Goal: Task Accomplishment & Management: Manage account settings

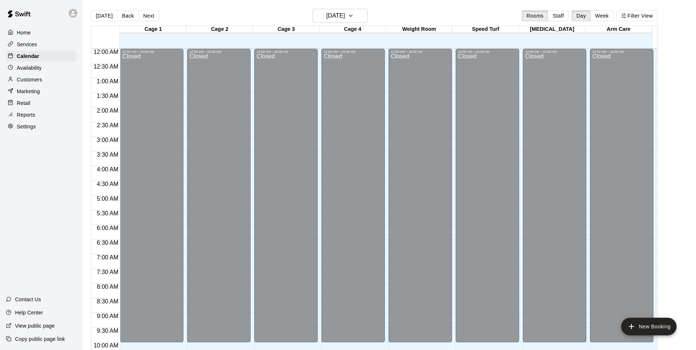
scroll to position [373, 0]
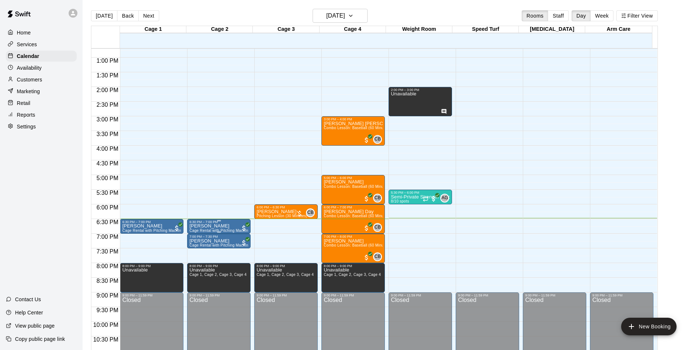
click at [207, 224] on div "6:30 PM – 7:00 PM" at bounding box center [218, 222] width 59 height 4
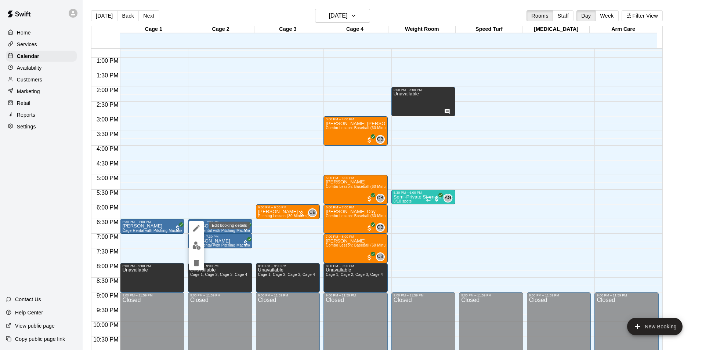
click at [197, 230] on icon "edit" at bounding box center [196, 228] width 9 height 9
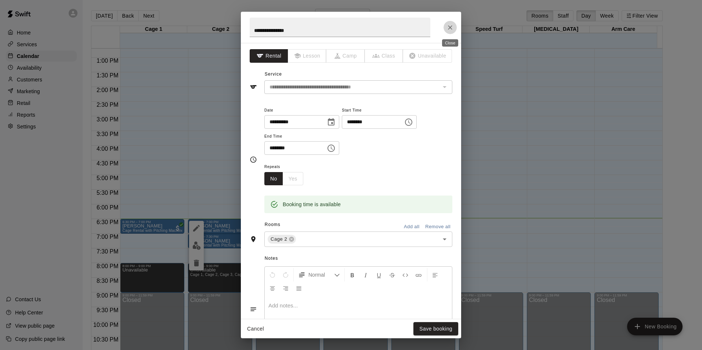
click at [449, 28] on icon "Close" at bounding box center [450, 27] width 4 height 4
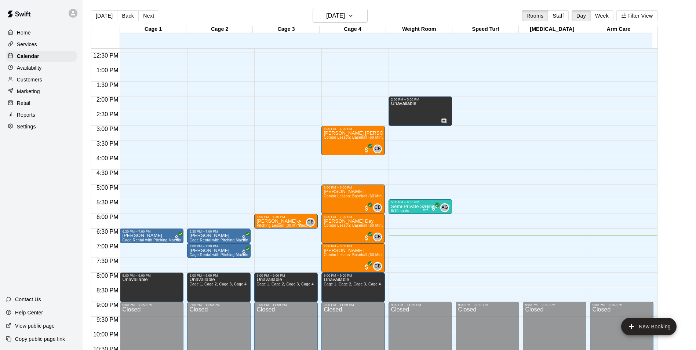
scroll to position [362, 0]
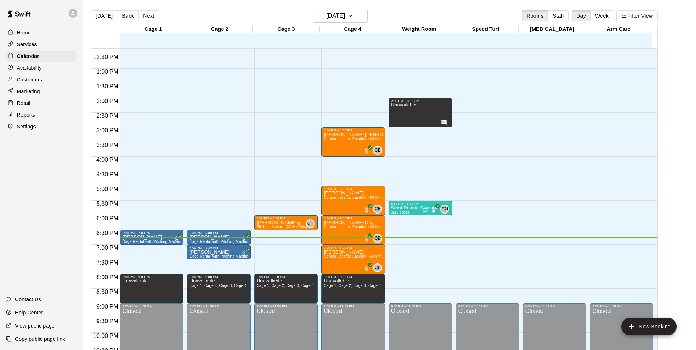
click at [40, 82] on p "Customers" at bounding box center [29, 79] width 25 height 7
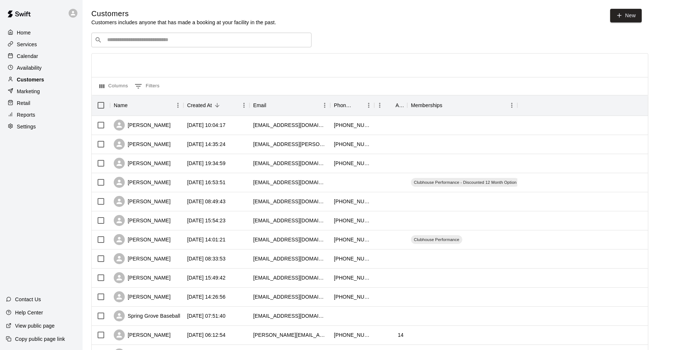
click at [26, 81] on p "Customers" at bounding box center [30, 79] width 27 height 7
click at [128, 42] on input "Search customers by name or email" at bounding box center [206, 39] width 203 height 7
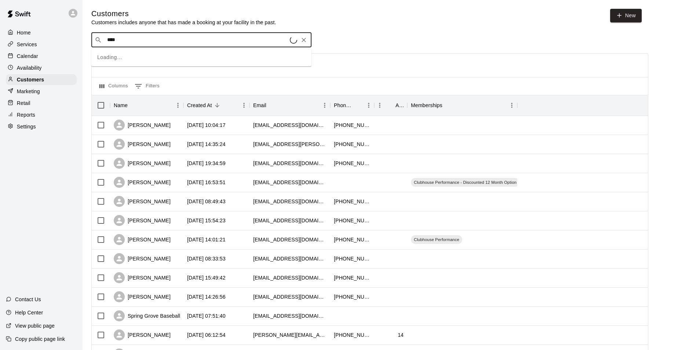
type input "*****"
click at [135, 63] on span "[EMAIL_ADDRESS][DOMAIN_NAME]" at bounding box center [151, 64] width 79 height 5
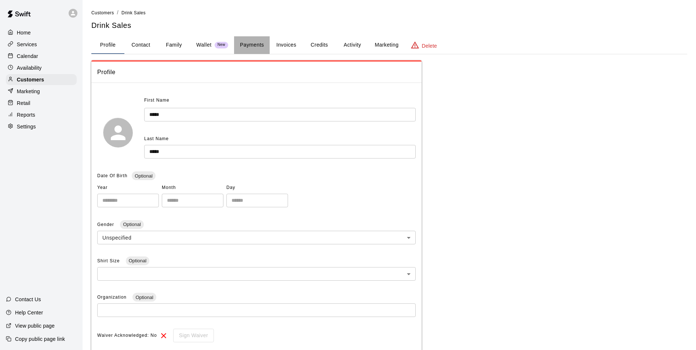
click at [248, 47] on button "Payments" at bounding box center [252, 45] width 36 height 18
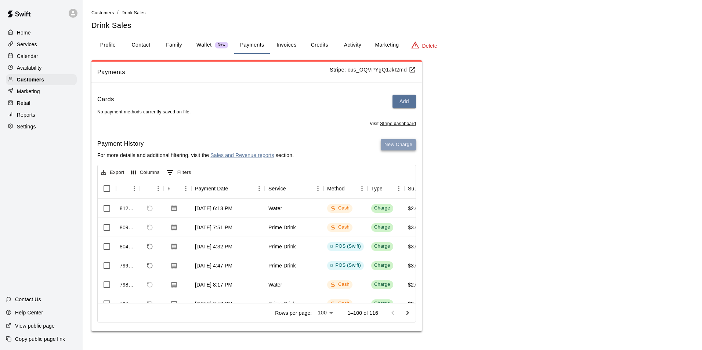
click at [399, 146] on button "New Charge" at bounding box center [398, 144] width 35 height 11
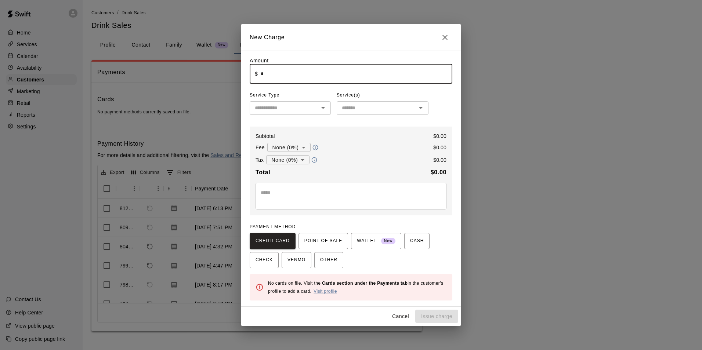
click at [302, 73] on input "*" at bounding box center [357, 73] width 192 height 19
click at [324, 108] on icon "Open" at bounding box center [323, 108] width 4 height 2
type input "****"
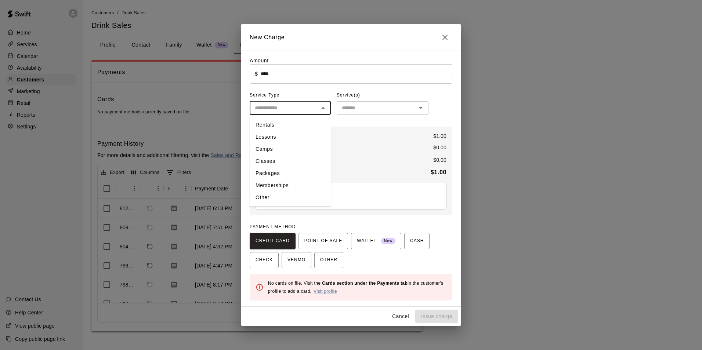
click at [263, 196] on li "Other" at bounding box center [290, 198] width 81 height 12
type input "*****"
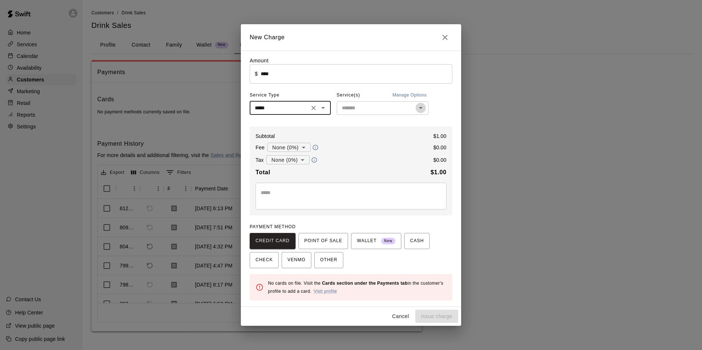
click at [421, 109] on icon "Open" at bounding box center [421, 108] width 4 height 2
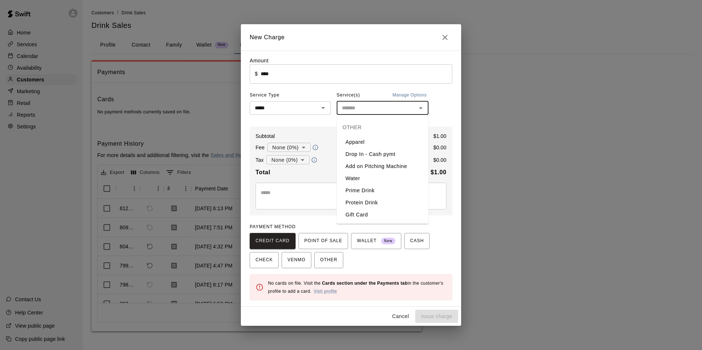
click at [363, 180] on li "Water" at bounding box center [383, 178] width 92 height 12
type input "*****"
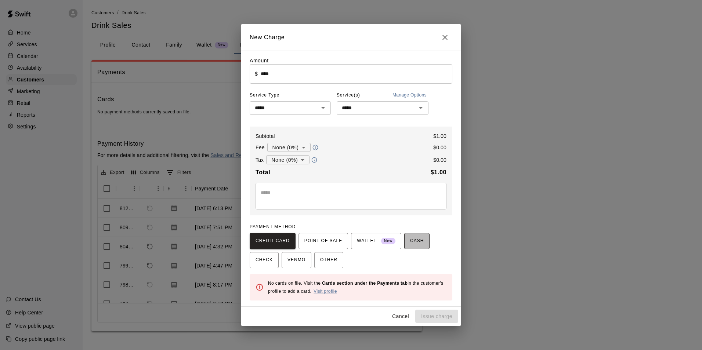
click at [410, 241] on span "CASH" at bounding box center [417, 241] width 14 height 12
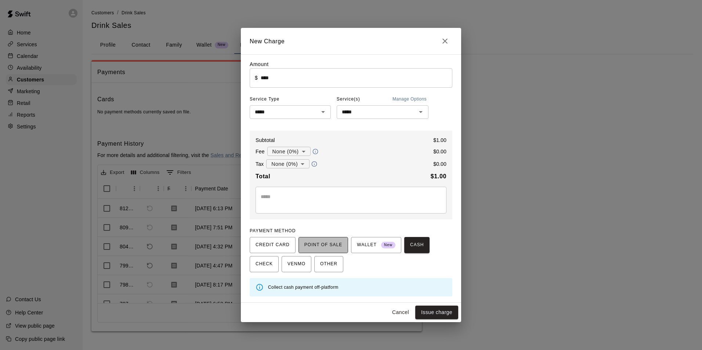
click at [324, 246] on span "POINT OF SALE" at bounding box center [323, 245] width 38 height 12
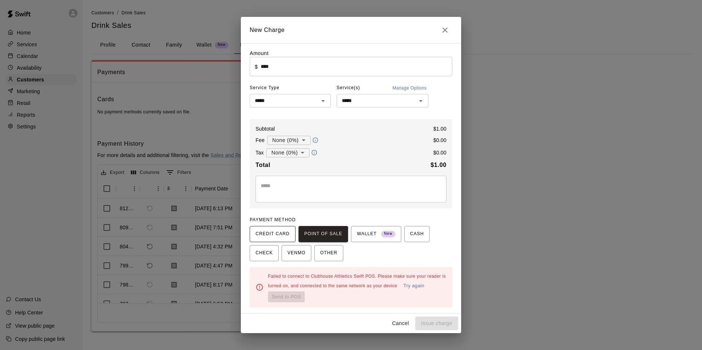
click at [284, 232] on span "CREDIT CARD" at bounding box center [272, 234] width 34 height 12
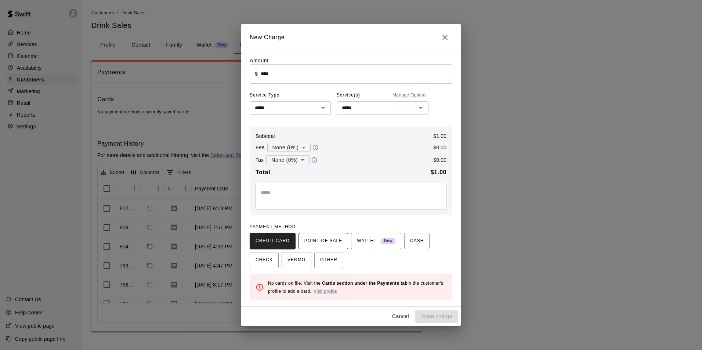
click at [309, 243] on span "POINT OF SALE" at bounding box center [323, 241] width 38 height 12
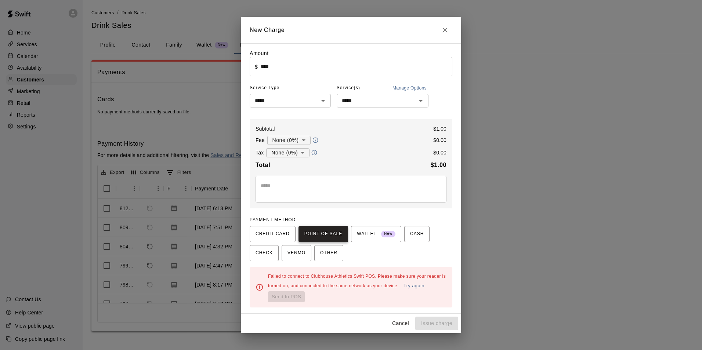
click at [304, 233] on span "POINT OF SALE" at bounding box center [323, 234] width 38 height 12
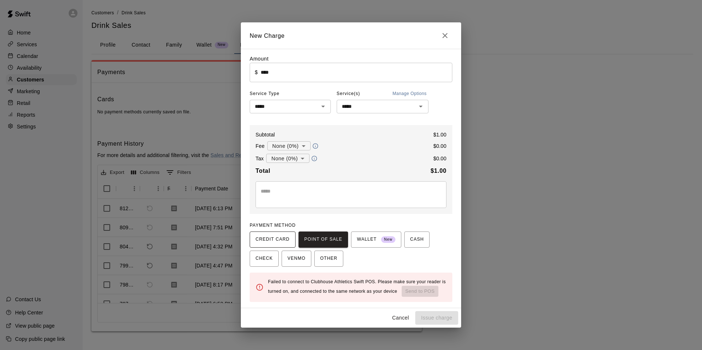
click at [280, 238] on span "CREDIT CARD" at bounding box center [272, 240] width 34 height 12
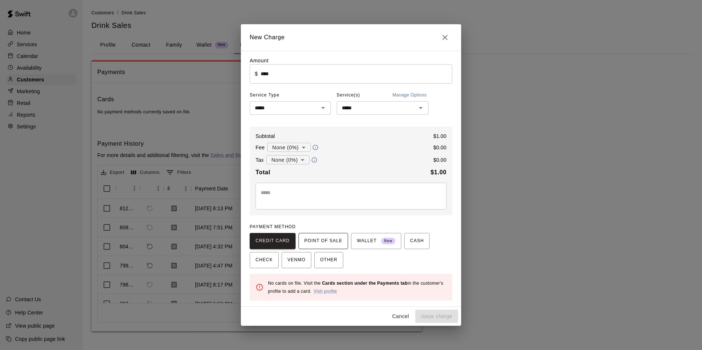
click at [308, 243] on span "POINT OF SALE" at bounding box center [323, 241] width 38 height 12
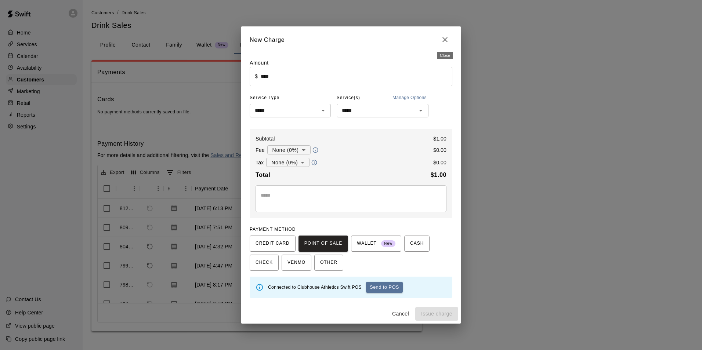
click at [447, 39] on icon "Close" at bounding box center [444, 39] width 9 height 9
type input "*"
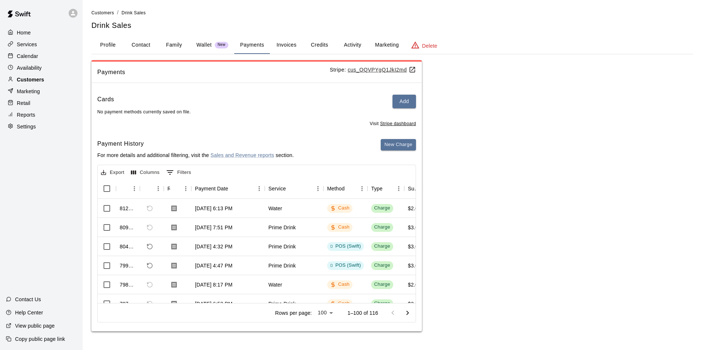
click at [33, 80] on p "Customers" at bounding box center [30, 79] width 27 height 7
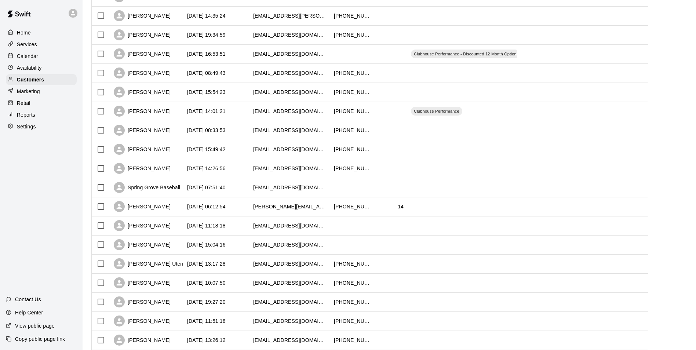
scroll to position [147, 0]
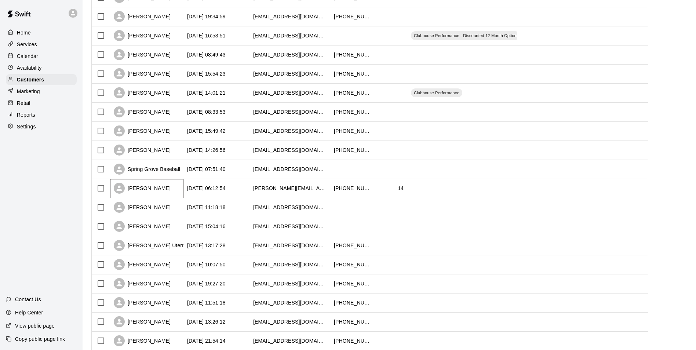
click at [170, 188] on div "[PERSON_NAME]" at bounding box center [146, 188] width 73 height 19
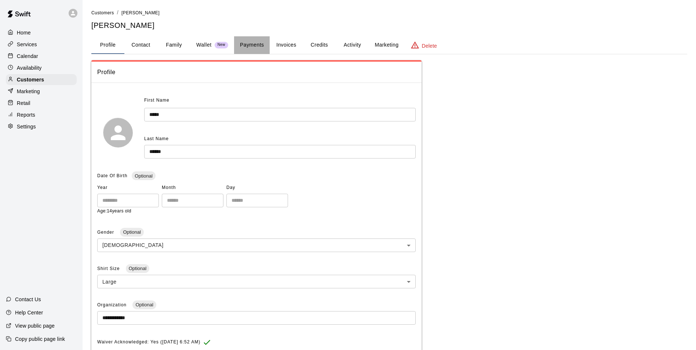
click at [252, 45] on button "Payments" at bounding box center [252, 45] width 36 height 18
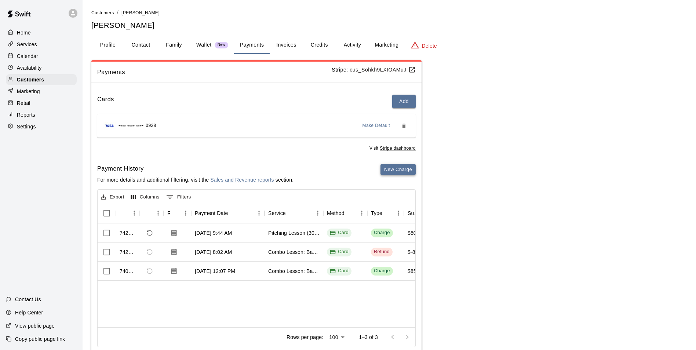
click at [393, 170] on button "New Charge" at bounding box center [398, 169] width 35 height 11
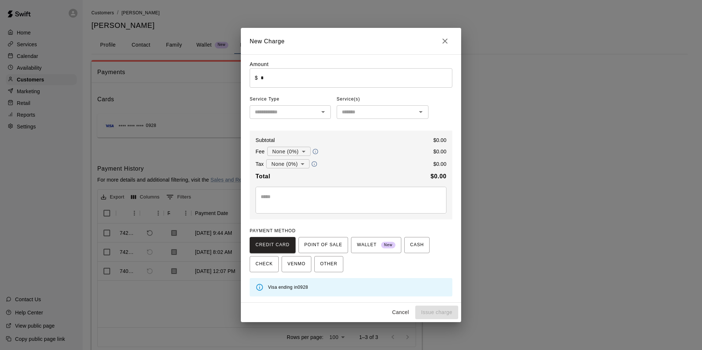
click at [308, 75] on input "*" at bounding box center [357, 77] width 192 height 19
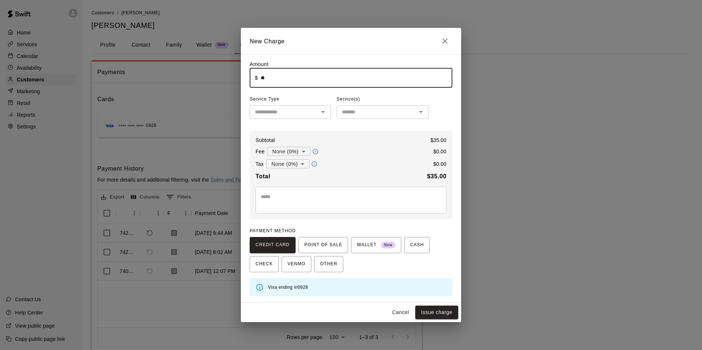
type input "*****"
click at [308, 113] on input "text" at bounding box center [284, 112] width 65 height 9
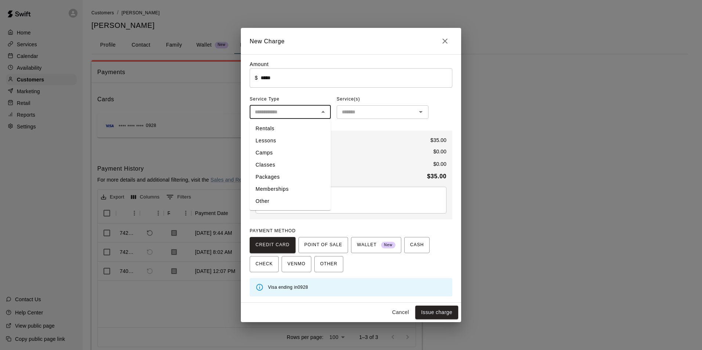
click at [286, 127] on li "Rentals" at bounding box center [290, 129] width 81 height 12
type input "*******"
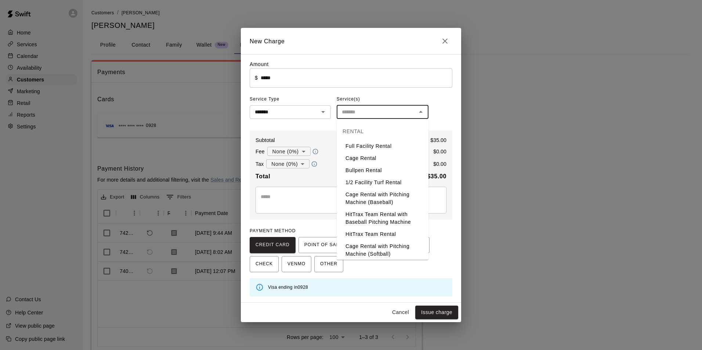
click at [364, 115] on input "text" at bounding box center [376, 112] width 75 height 9
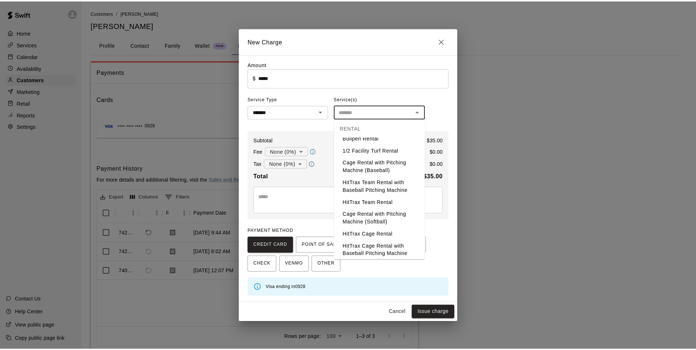
scroll to position [35, 0]
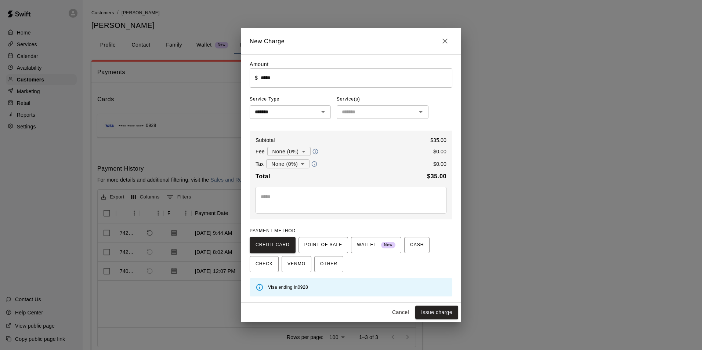
click at [375, 41] on h2 "New Charge" at bounding box center [351, 41] width 220 height 26
click at [443, 42] on icon "Close" at bounding box center [444, 41] width 9 height 9
type input "*"
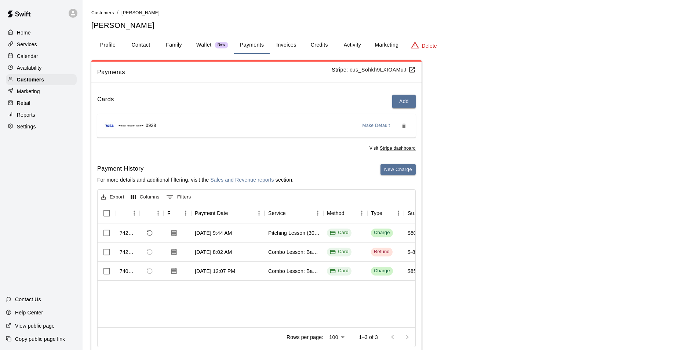
click at [491, 130] on div "Payments Stripe: cus_Sohkh9LXIOAMuJ Cards Add **** **** **** 0928 Make Default …" at bounding box center [389, 208] width 596 height 296
click at [26, 82] on p "Customers" at bounding box center [30, 79] width 27 height 7
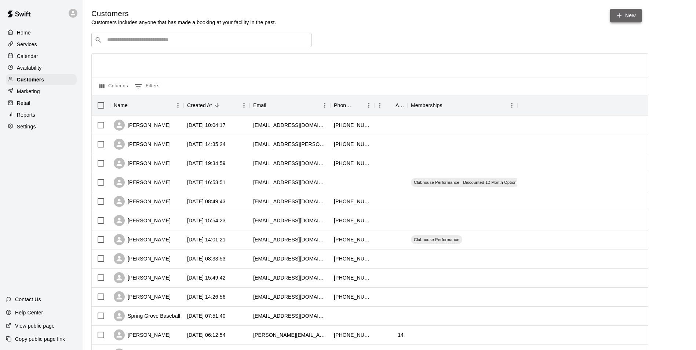
click at [622, 17] on icon at bounding box center [619, 15] width 7 height 7
select select "**"
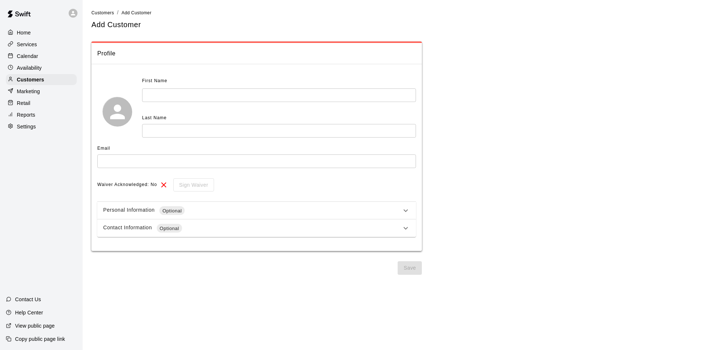
click at [207, 226] on div "Contact Information Optional" at bounding box center [252, 228] width 298 height 9
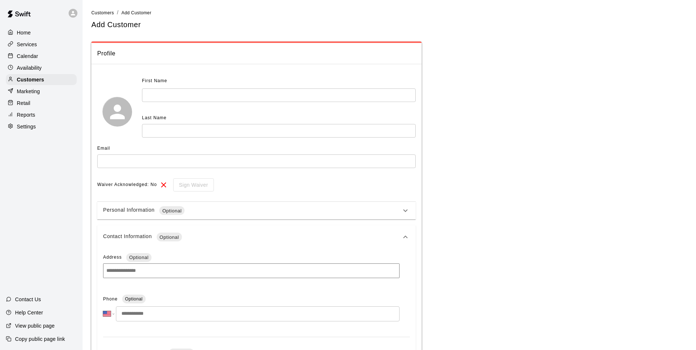
click at [239, 214] on div "Personal Information Optional" at bounding box center [252, 210] width 298 height 9
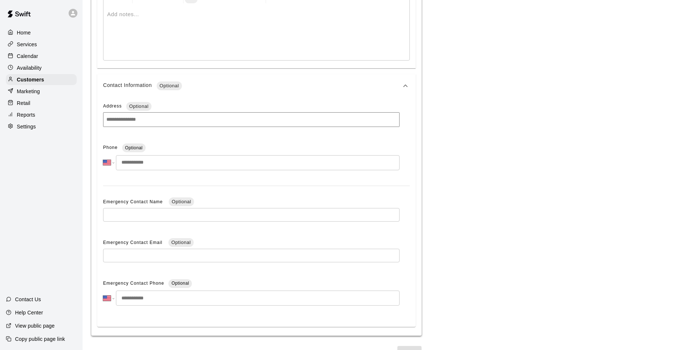
scroll to position [424, 0]
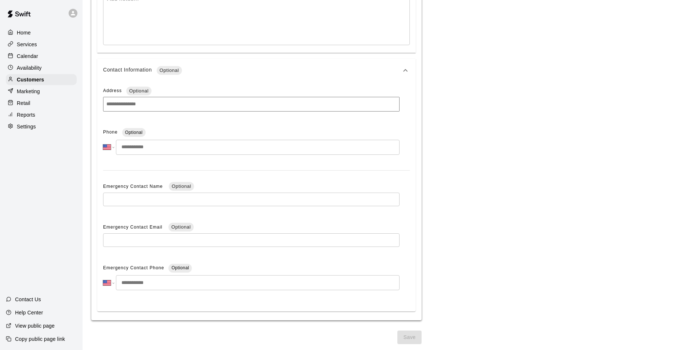
click at [36, 58] on p "Calendar" at bounding box center [27, 55] width 21 height 7
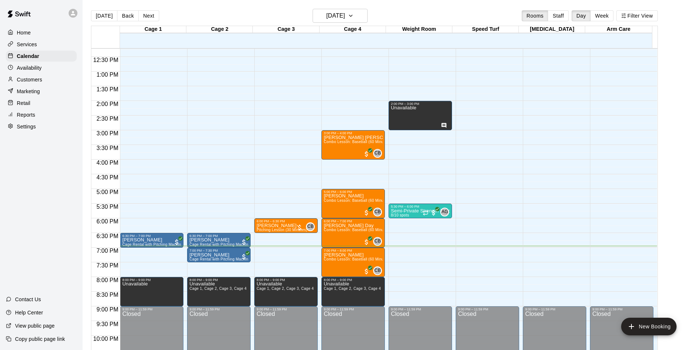
scroll to position [396, 0]
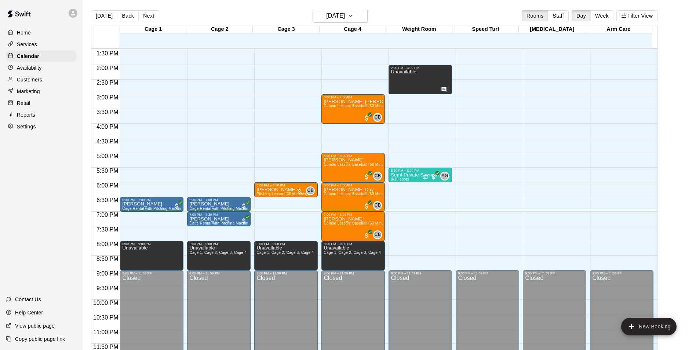
click at [264, 214] on div "12:00 AM – 10:00 AM Closed 6:00 PM – 6:30 PM [PERSON_NAME] Pitching Lesson (30 …" at bounding box center [285, 6] width 63 height 705
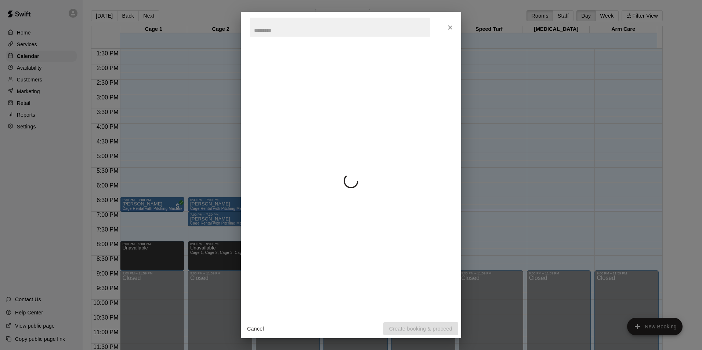
click at [264, 214] on div at bounding box center [351, 181] width 203 height 264
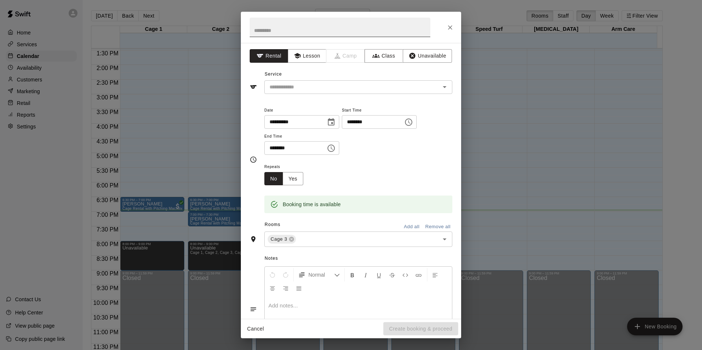
click at [311, 29] on input "text" at bounding box center [340, 27] width 181 height 19
type input "******"
click at [286, 84] on input "text" at bounding box center [347, 87] width 162 height 9
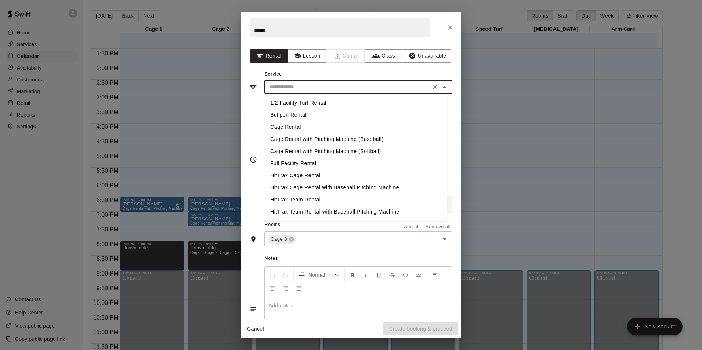
click at [293, 129] on li "Cage Rental" at bounding box center [355, 127] width 182 height 12
type input "**********"
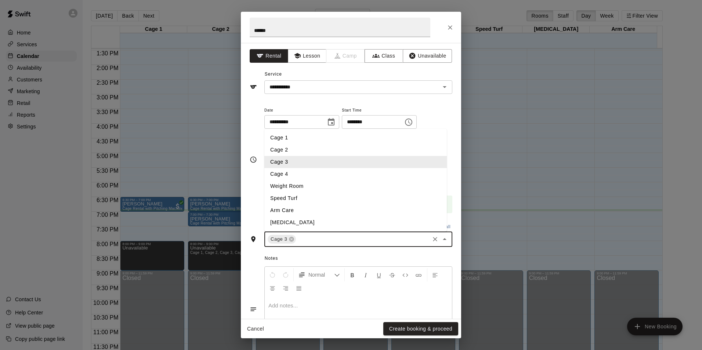
click at [326, 242] on input "text" at bounding box center [362, 239] width 131 height 9
click at [312, 257] on span "Notes" at bounding box center [359, 259] width 188 height 12
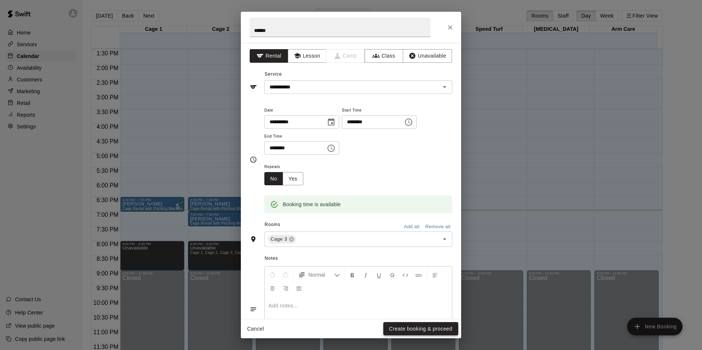
click at [410, 330] on button "Create booking & proceed" at bounding box center [420, 329] width 75 height 14
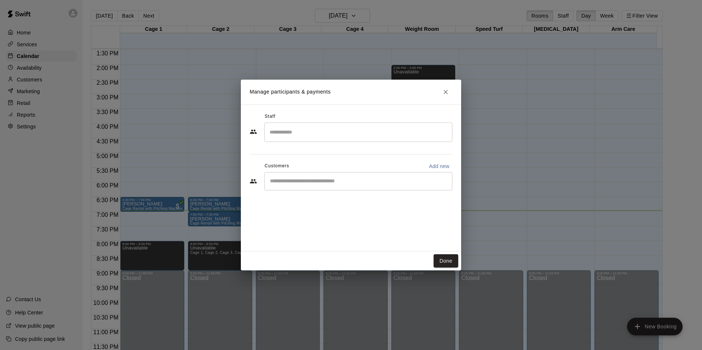
click at [296, 186] on div "​" at bounding box center [358, 181] width 188 height 18
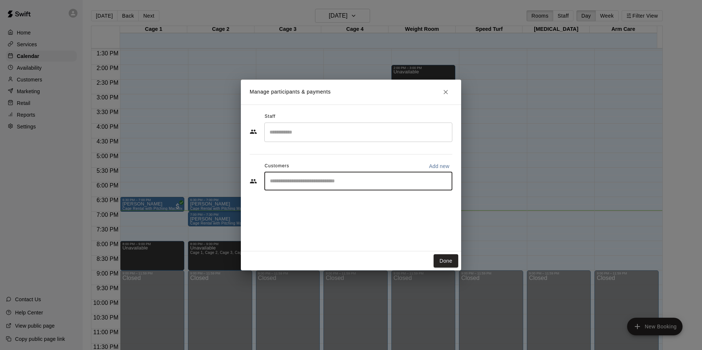
click at [301, 186] on div "​" at bounding box center [358, 181] width 188 height 18
type input "******"
click at [300, 200] on p "[PERSON_NAME]" at bounding box center [307, 199] width 45 height 8
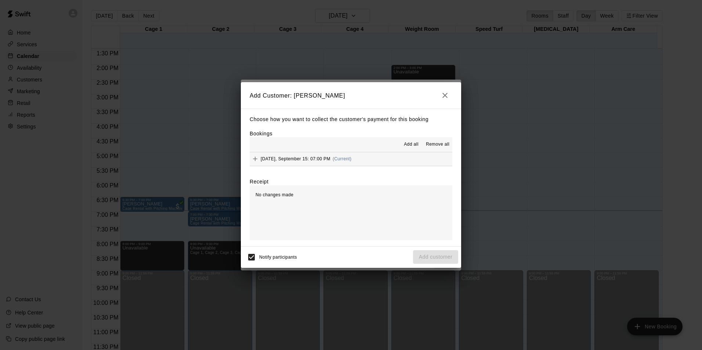
click at [290, 161] on span "[DATE], September 15: 07:00 PM" at bounding box center [296, 158] width 70 height 5
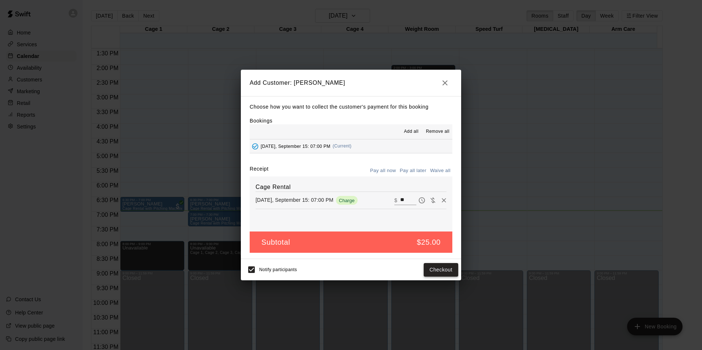
click at [429, 270] on button "Checkout" at bounding box center [441, 270] width 34 height 14
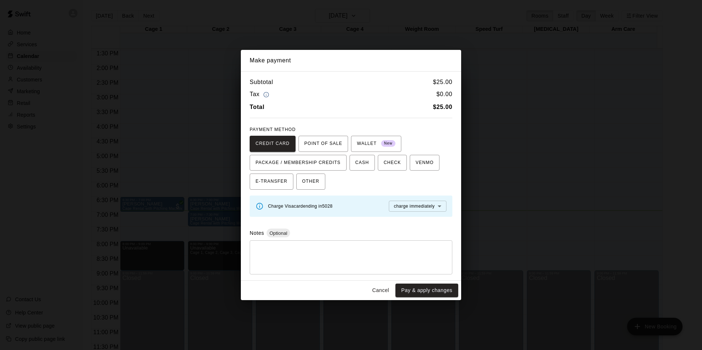
click at [383, 289] on button "Cancel" at bounding box center [380, 291] width 23 height 14
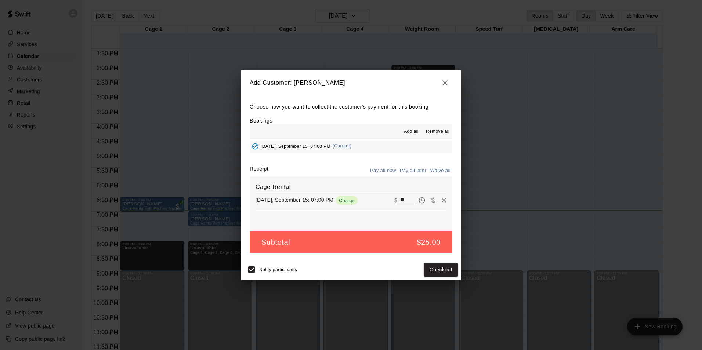
click at [447, 83] on icon "button" at bounding box center [444, 83] width 9 height 9
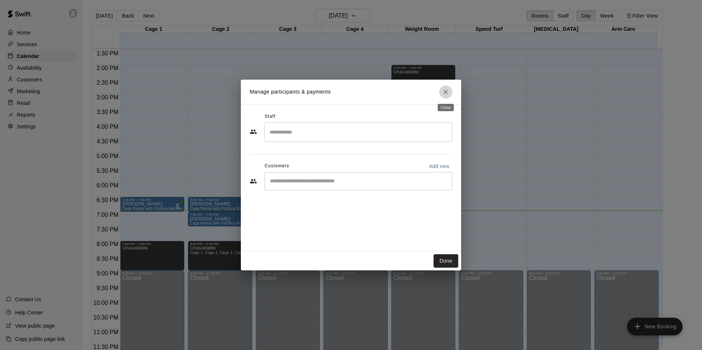
click at [447, 90] on icon "Close" at bounding box center [445, 91] width 7 height 7
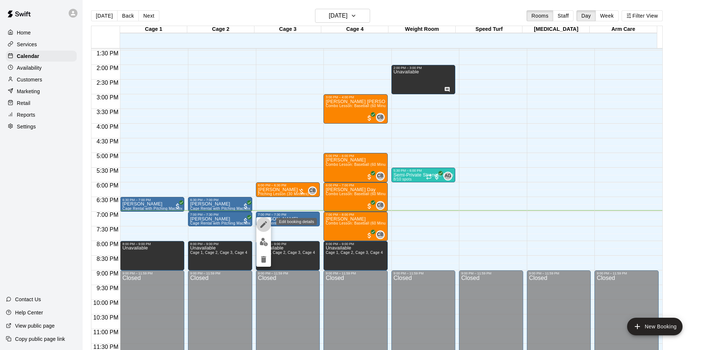
click at [265, 223] on icon "edit" at bounding box center [263, 224] width 7 height 7
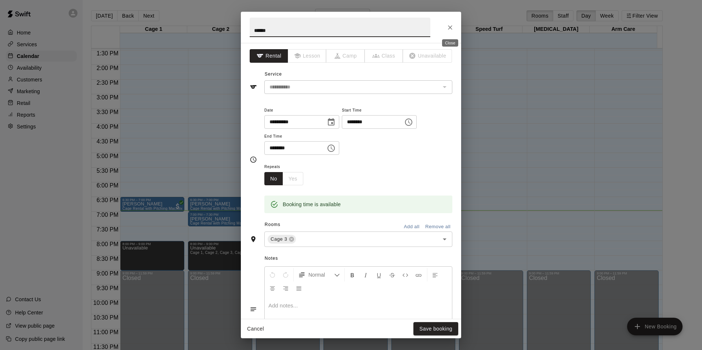
click at [450, 27] on icon "Close" at bounding box center [449, 27] width 7 height 7
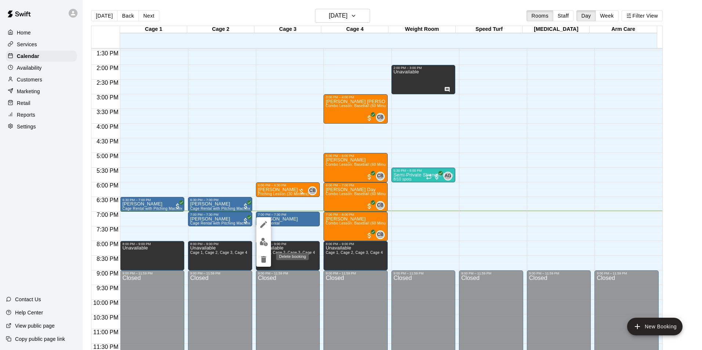
click at [262, 259] on icon "delete" at bounding box center [263, 259] width 5 height 7
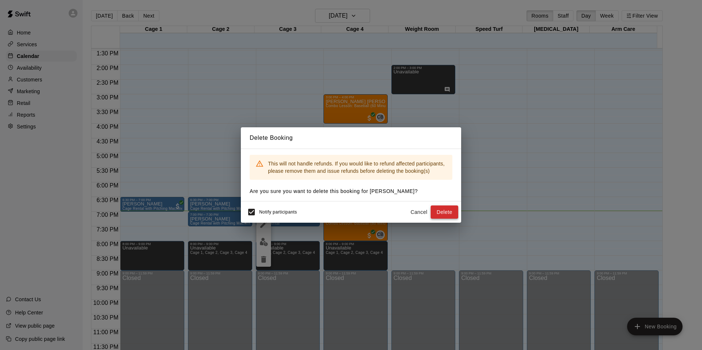
click at [442, 212] on button "Delete" at bounding box center [444, 213] width 28 height 14
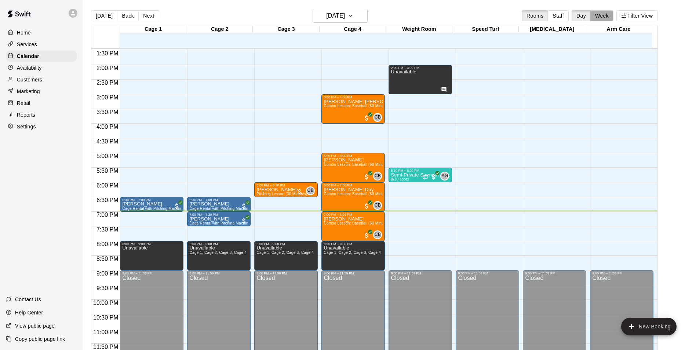
click at [602, 17] on button "Week" at bounding box center [601, 15] width 23 height 11
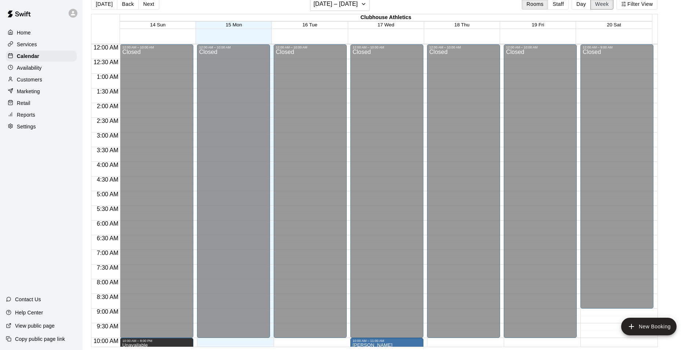
scroll to position [0, 0]
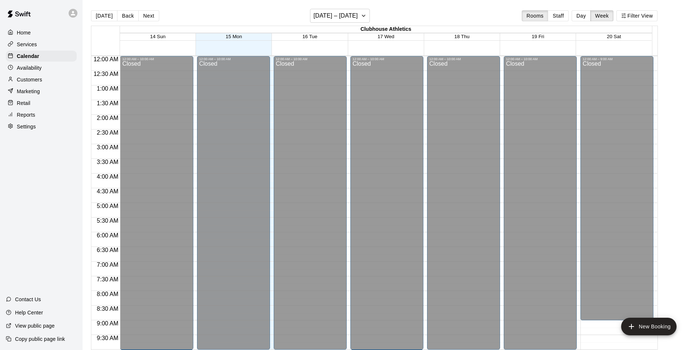
click at [31, 37] on div "Home" at bounding box center [41, 32] width 71 height 11
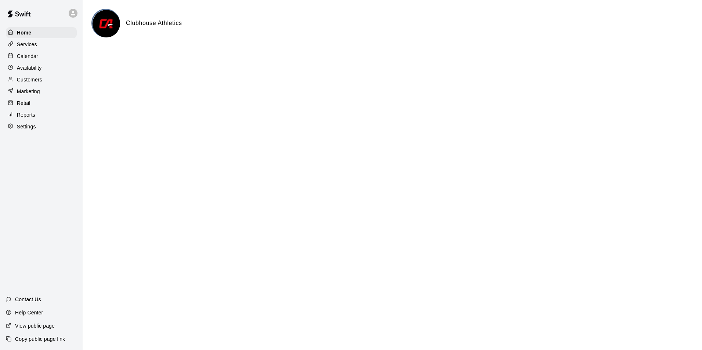
click at [38, 61] on div "Calendar" at bounding box center [41, 56] width 71 height 11
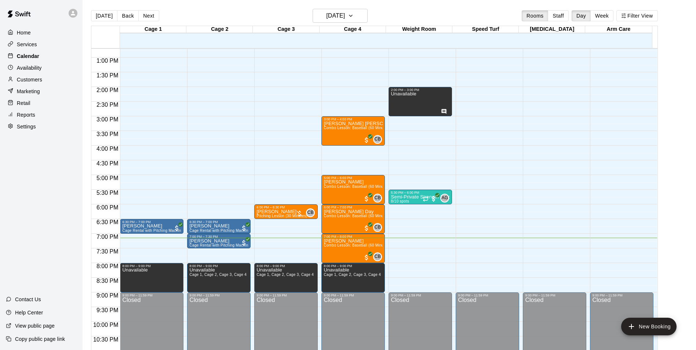
scroll to position [396, 0]
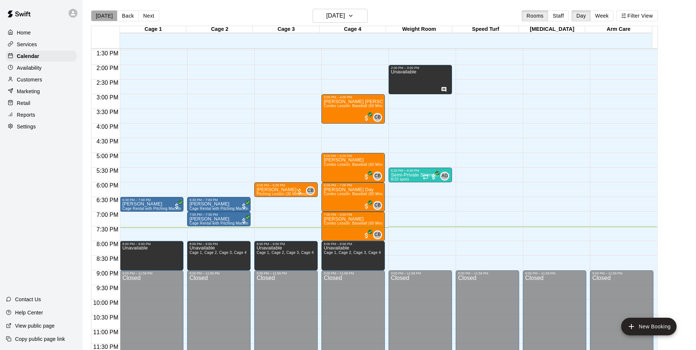
click at [105, 18] on button "[DATE]" at bounding box center [104, 15] width 26 height 11
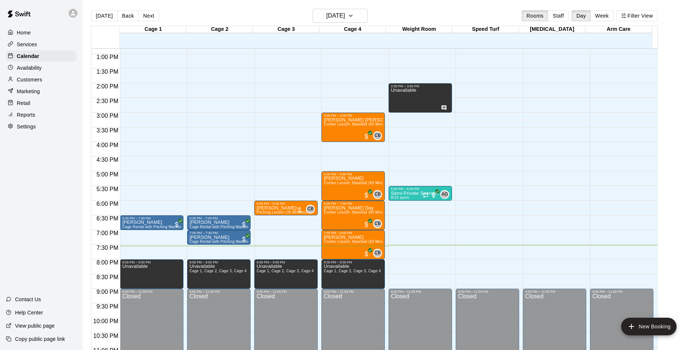
scroll to position [359, 0]
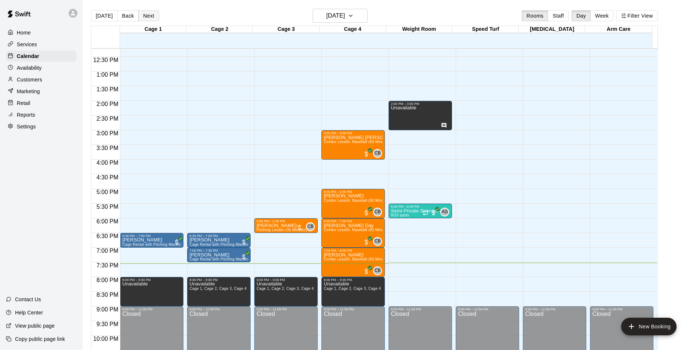
click at [150, 16] on button "Next" at bounding box center [148, 15] width 21 height 11
